Goal: Navigation & Orientation: Understand site structure

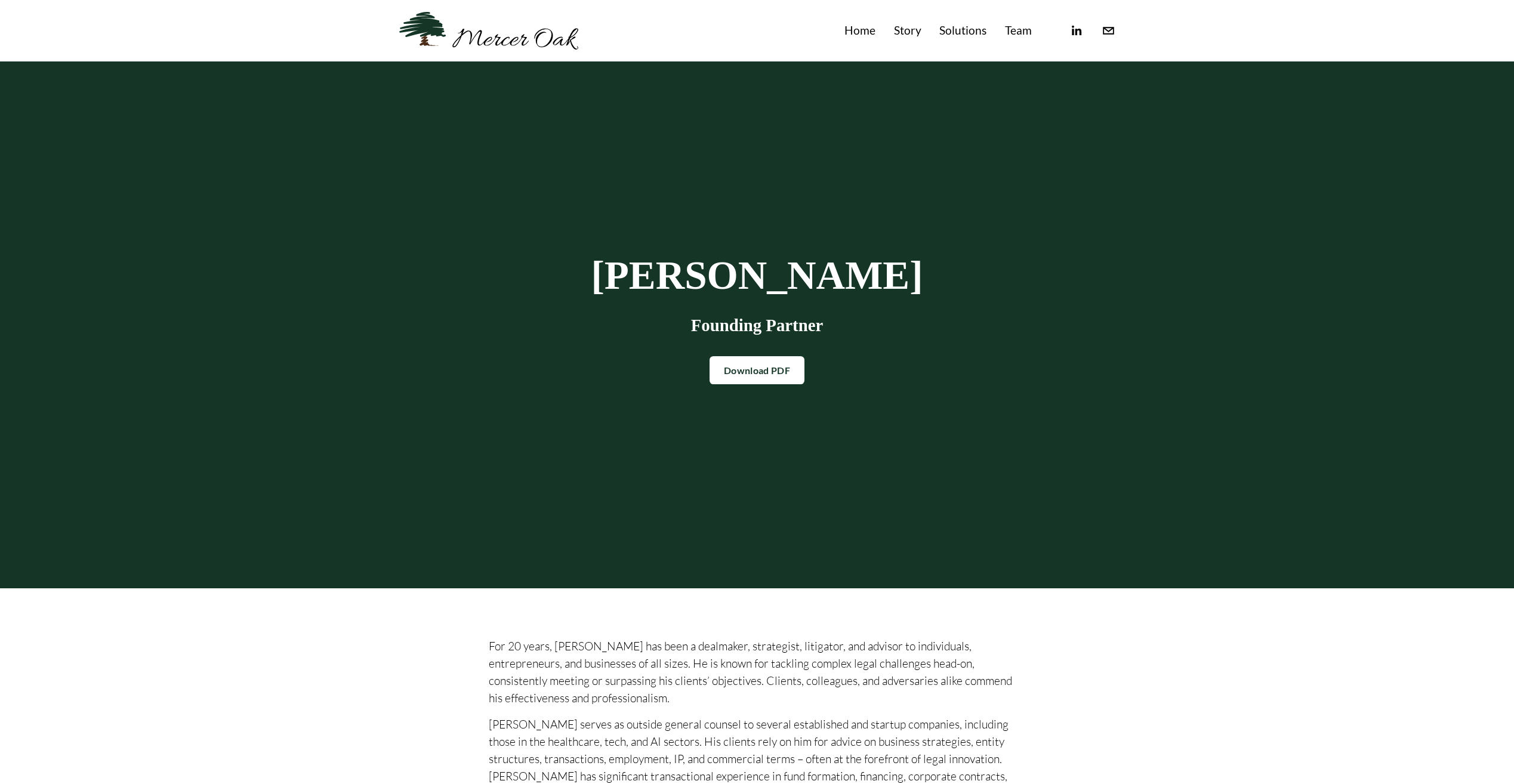
click at [958, 25] on link "Solutions" at bounding box center [962, 31] width 47 height 20
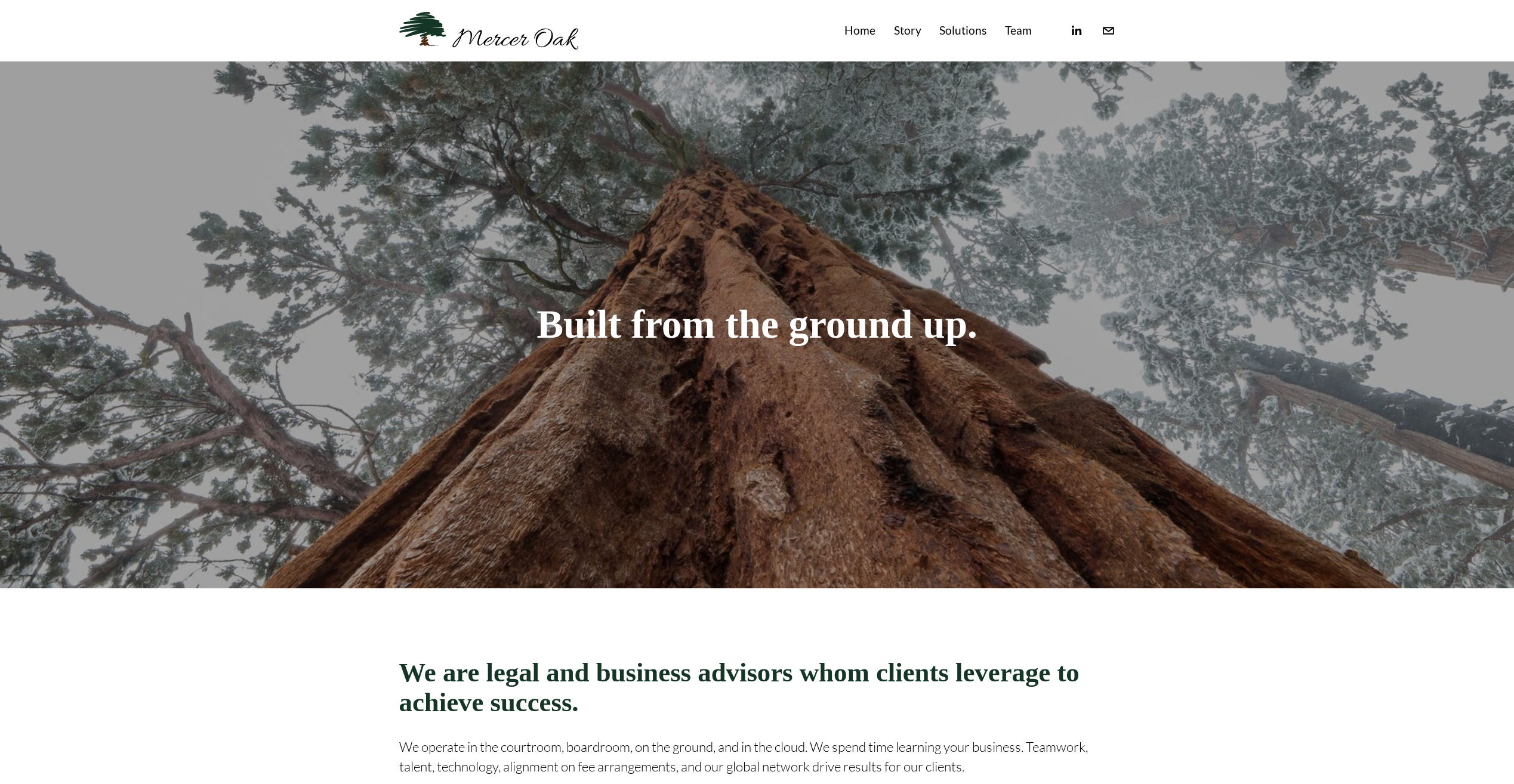
click at [683, 738] on p "We operate in the courtroom, boardroom, on the ground, and in the cloud. We spe…" at bounding box center [757, 757] width 717 height 40
click at [863, 30] on link "Home" at bounding box center [860, 31] width 31 height 20
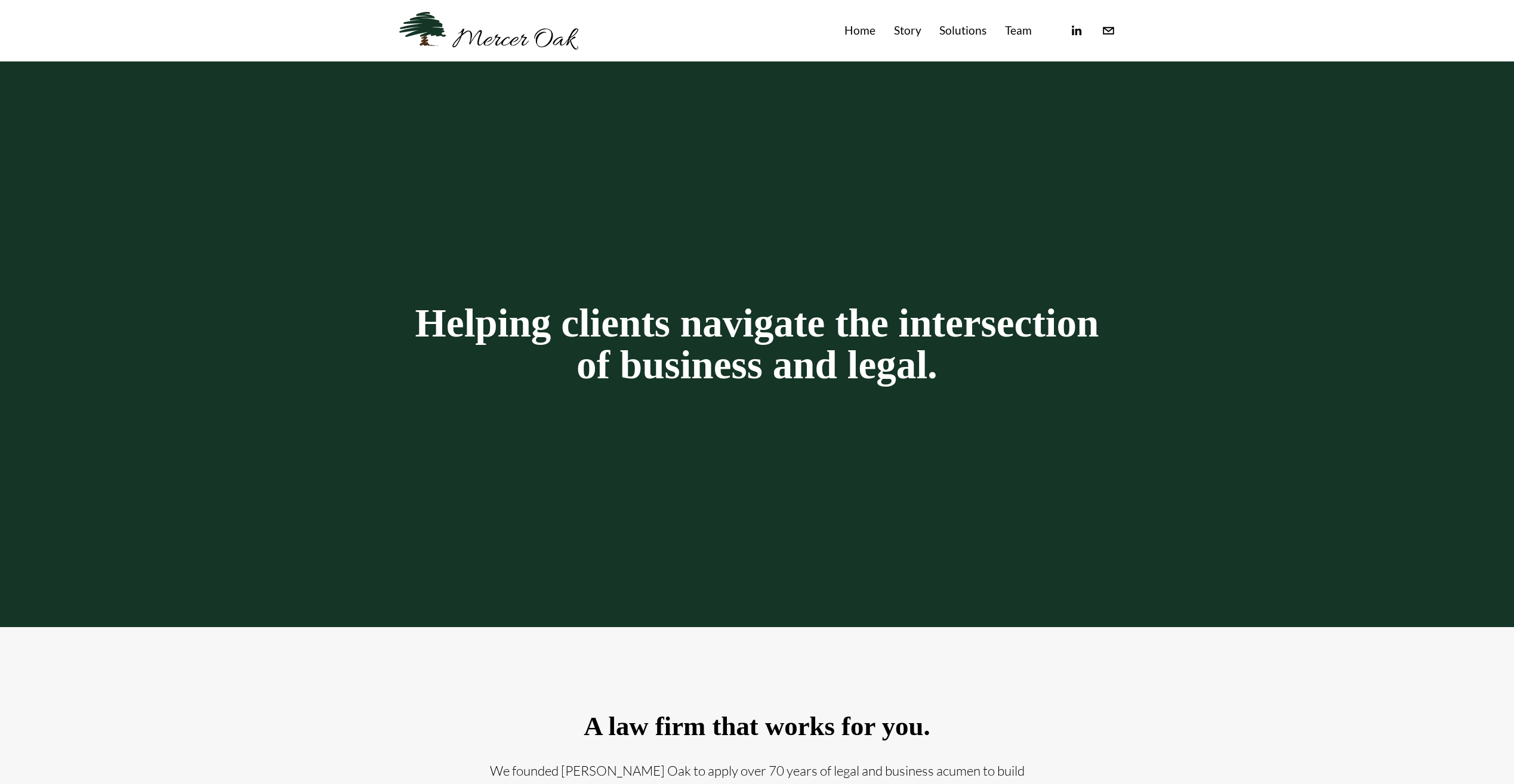
click at [901, 33] on link "Story" at bounding box center [908, 31] width 27 height 20
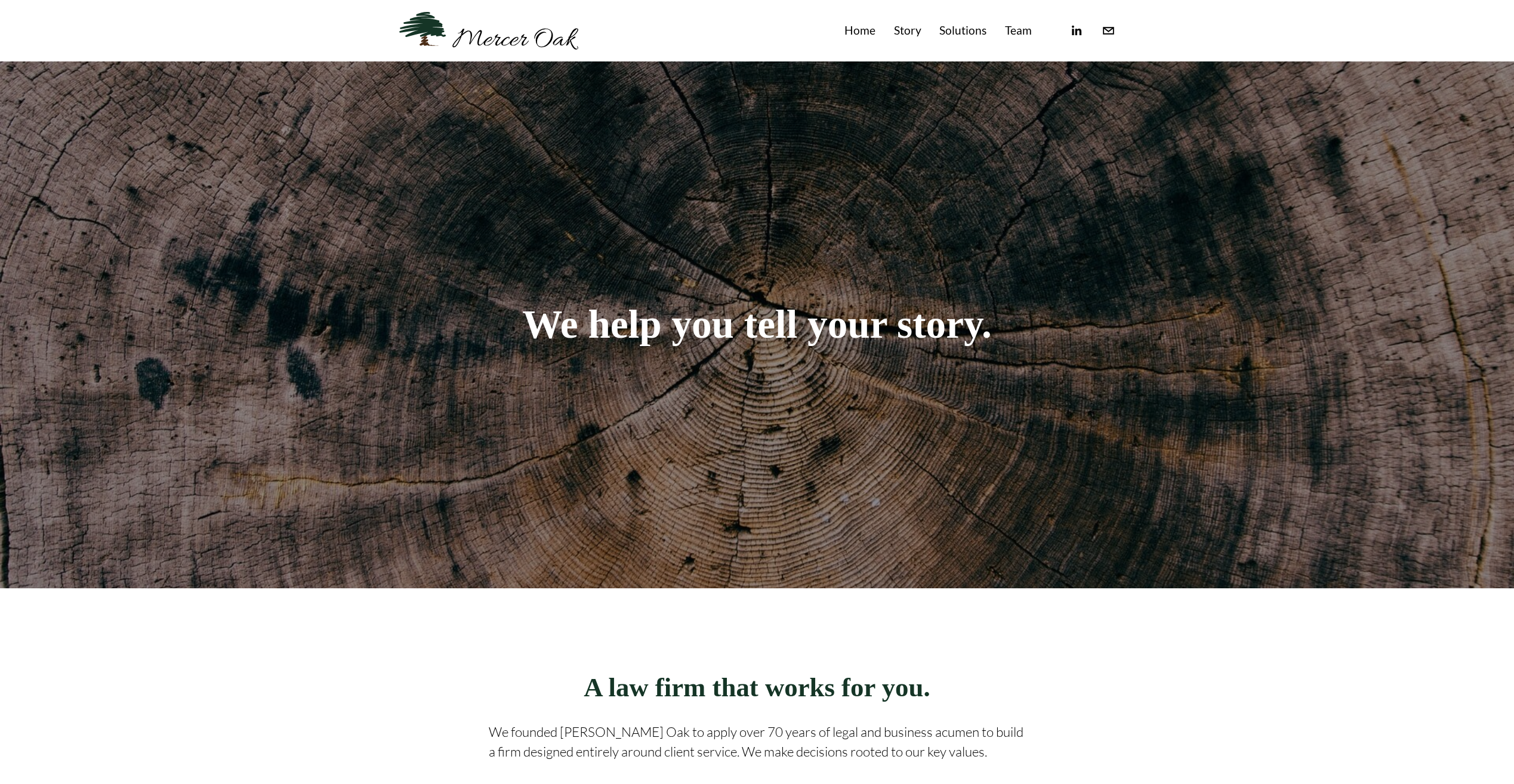
click at [1022, 31] on link "Team" at bounding box center [1019, 31] width 27 height 20
